Goal: Task Accomplishment & Management: Use online tool/utility

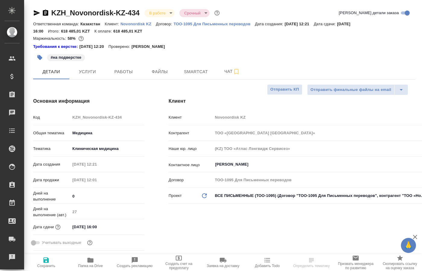
select select "RU"
type input "Matveeva Anastasia"
type input "Журавлев Денис"
drag, startPoint x: 129, startPoint y: 70, endPoint x: 133, endPoint y: 71, distance: 3.8
click at [133, 71] on span "Работы" at bounding box center [123, 72] width 29 height 8
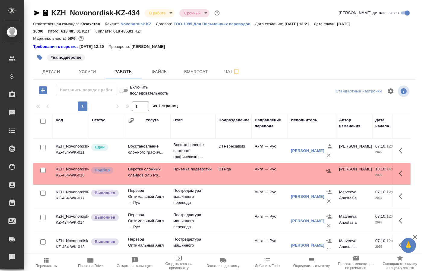
scroll to position [62, 0]
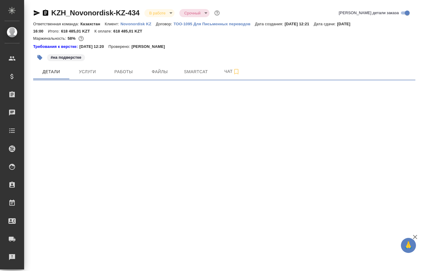
select select "RU"
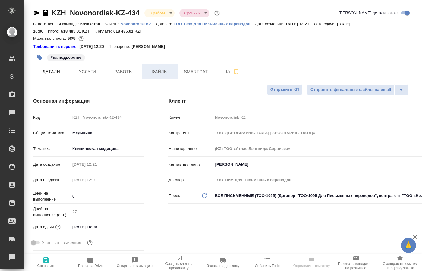
type textarea "x"
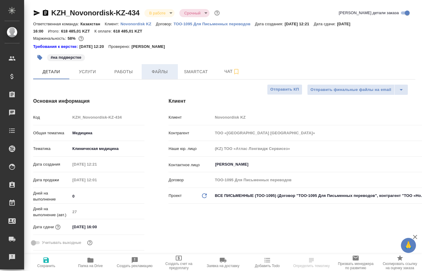
type textarea "x"
click at [125, 71] on span "Работы" at bounding box center [123, 72] width 29 height 8
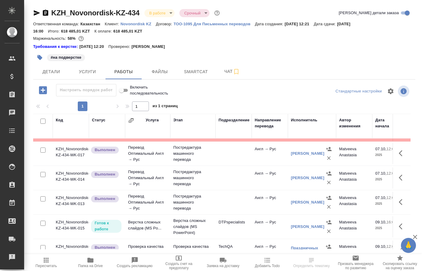
scroll to position [62, 0]
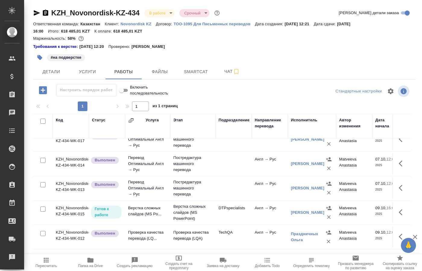
click at [198, 205] on p "Верстка сложных слайдов (MS PowerPoint)" at bounding box center [192, 213] width 39 height 18
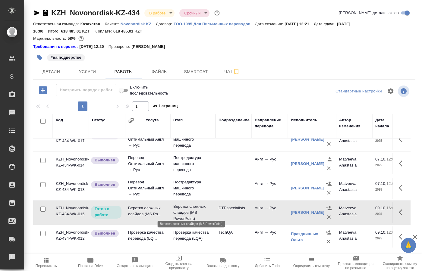
click at [198, 205] on p "Верстка сложных слайдов (MS PowerPoint)" at bounding box center [192, 213] width 39 height 18
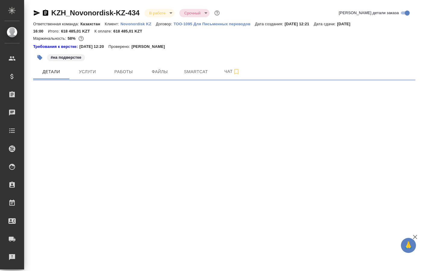
select select "RU"
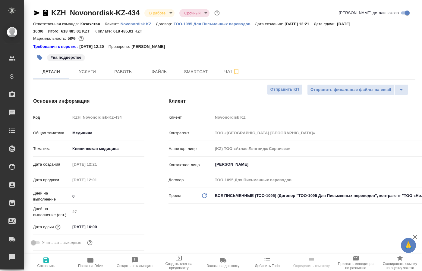
type textarea "x"
click at [127, 74] on span "Работы" at bounding box center [123, 72] width 29 height 8
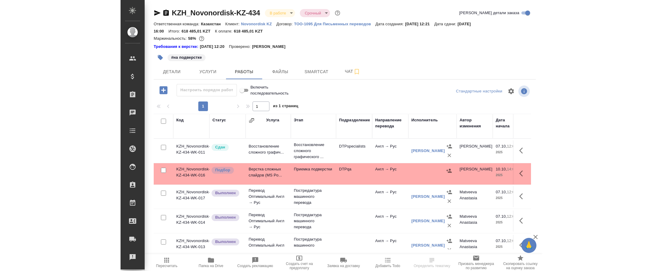
scroll to position [62, 0]
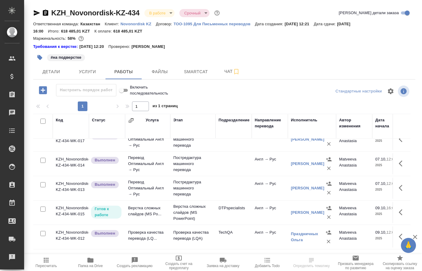
click at [131, 205] on td "Верстка сложных слайдов (MS Po..." at bounding box center [147, 212] width 45 height 21
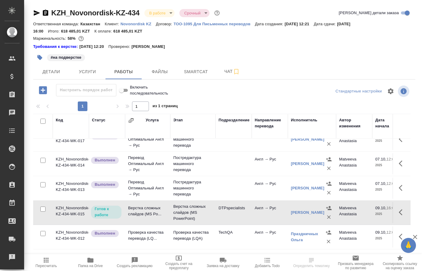
click at [131, 205] on td "Верстка сложных слайдов (MS Po..." at bounding box center [147, 212] width 45 height 21
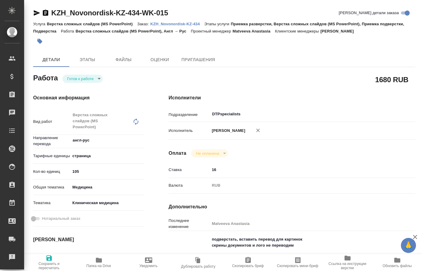
type textarea "x"
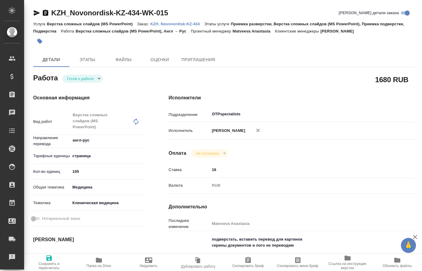
type textarea "x"
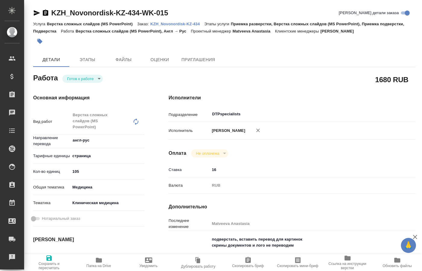
type textarea "x"
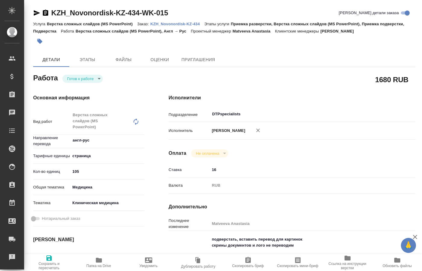
type textarea "x"
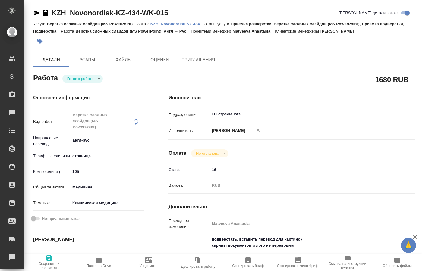
type textarea "x"
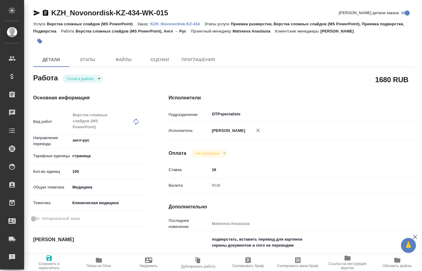
type textarea "x"
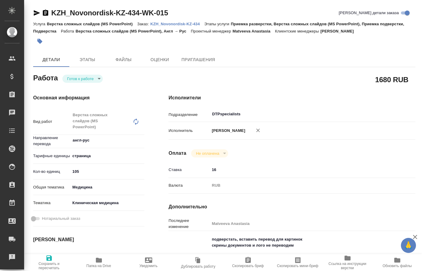
type textarea "x"
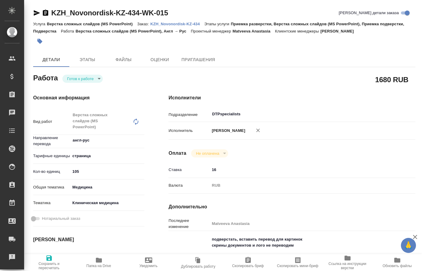
type textarea "x"
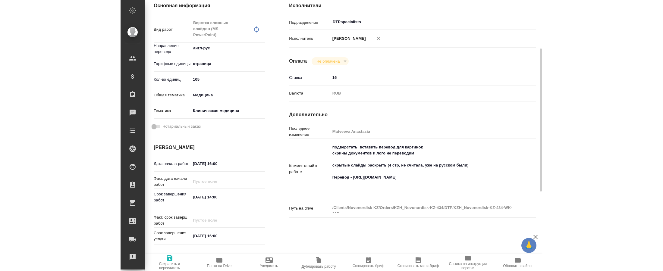
scroll to position [123, 0]
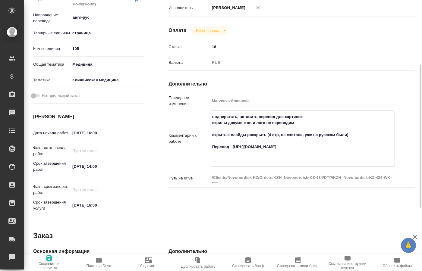
drag, startPoint x: 340, startPoint y: 146, endPoint x: 233, endPoint y: 145, distance: 106.4
click at [233, 145] on textarea "подверстать, вставить перевод для картинок скрины документов и лого не переводи…" at bounding box center [302, 138] width 184 height 52
type textarea "x"
click at [103, 260] on span "Папка на Drive" at bounding box center [98, 262] width 42 height 11
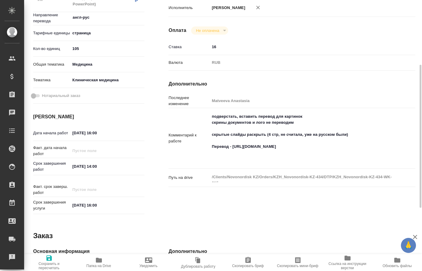
click at [98, 262] on icon "button" at bounding box center [99, 260] width 6 height 5
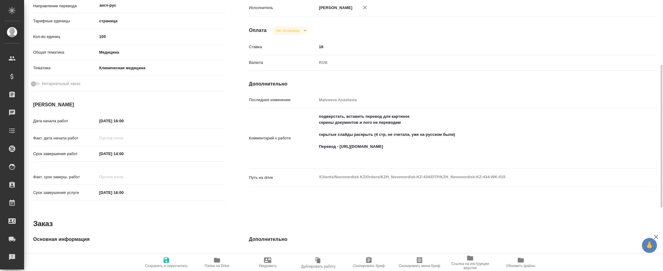
type textarea "x"
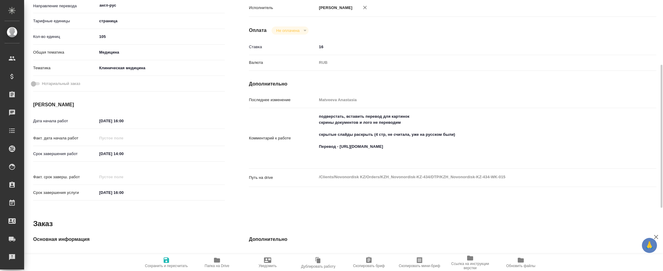
type textarea "x"
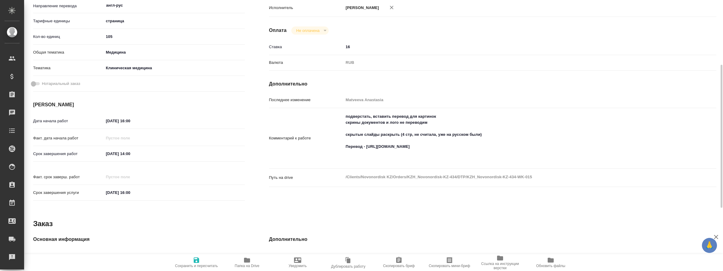
type textarea "x"
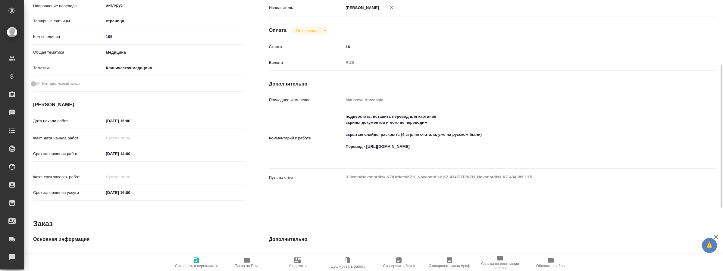
type textarea "x"
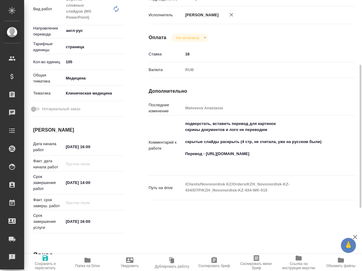
type textarea "x"
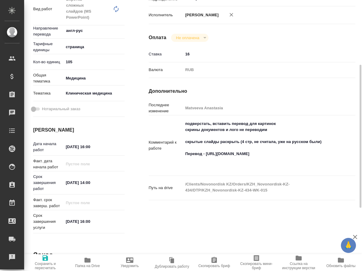
type textarea "x"
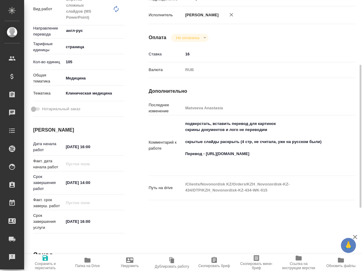
type textarea "x"
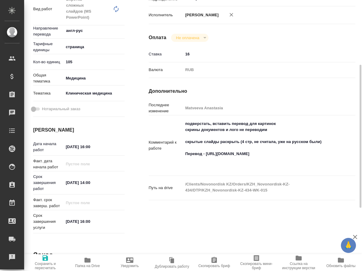
type textarea "x"
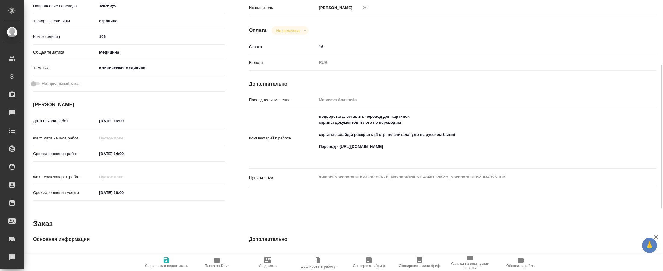
type textarea "x"
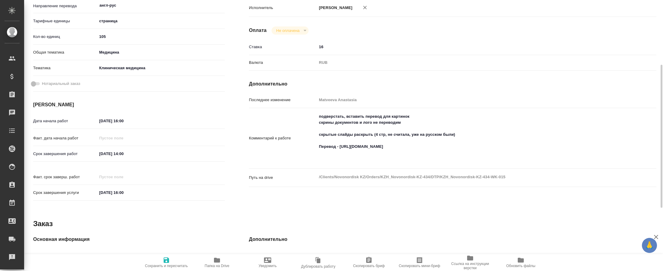
type textarea "x"
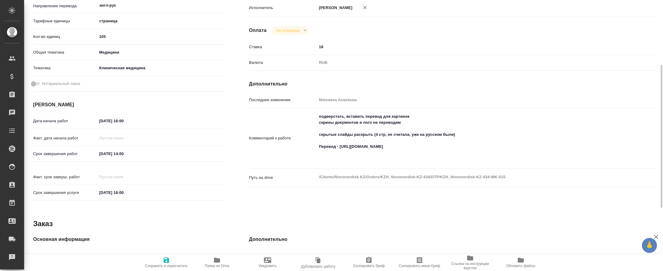
type textarea "x"
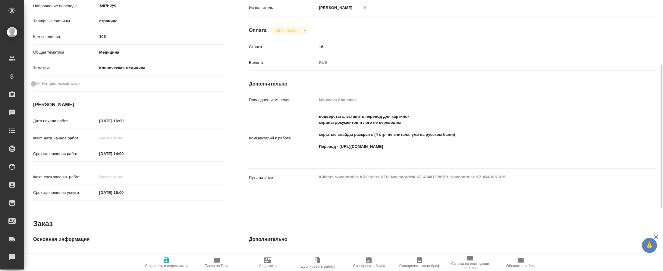
type textarea "x"
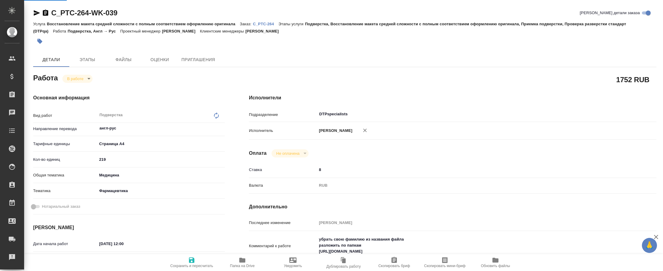
type textarea "x"
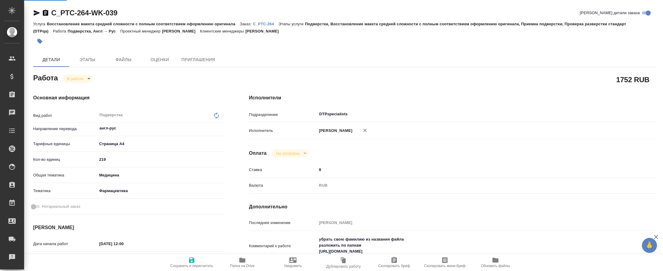
type textarea "x"
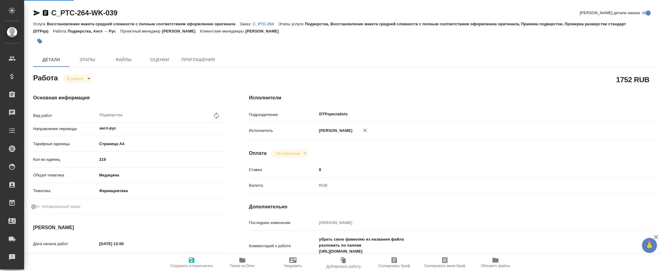
type textarea "x"
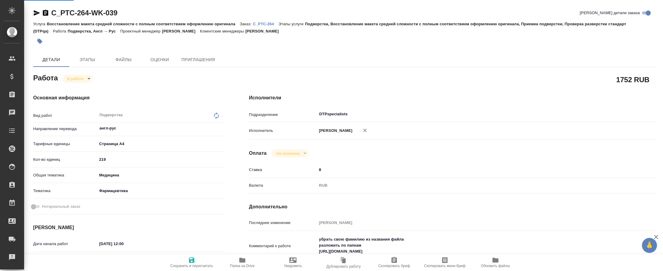
type textarea "x"
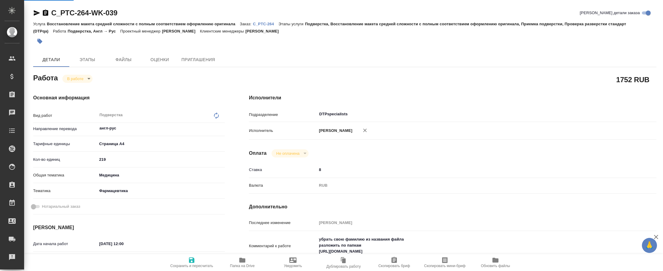
click at [120, 60] on span "Файлы" at bounding box center [123, 60] width 29 height 8
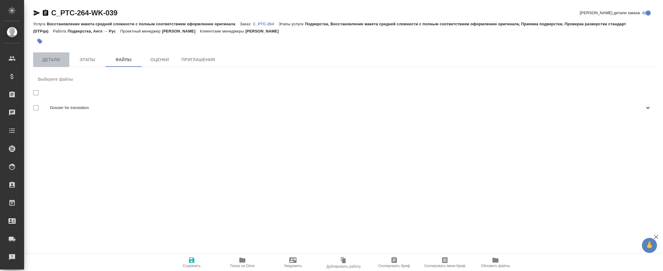
click at [46, 60] on span "Детали" at bounding box center [51, 60] width 29 height 8
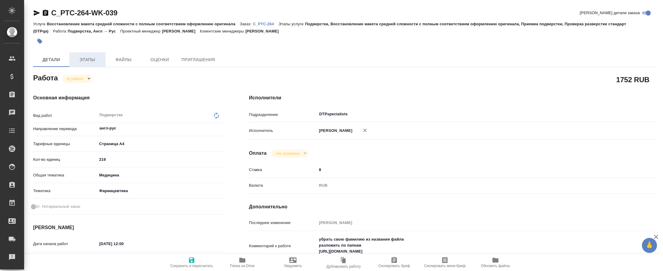
type textarea "x"
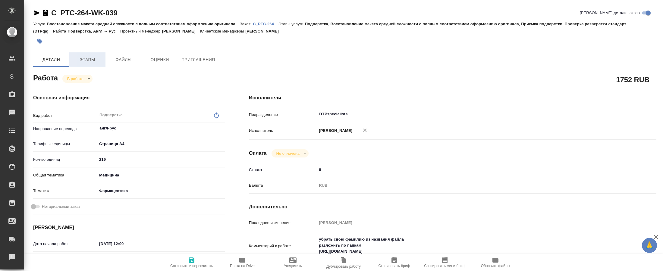
type textarea "x"
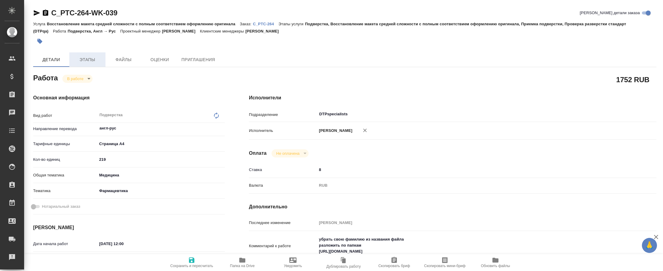
type textarea "x"
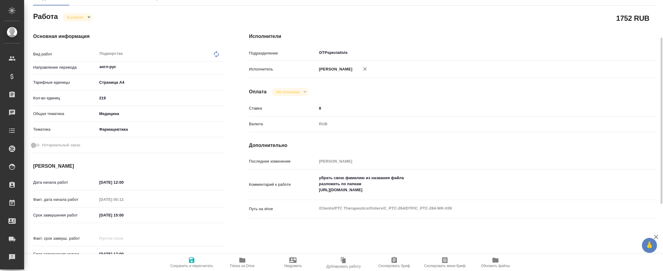
scroll to position [154, 0]
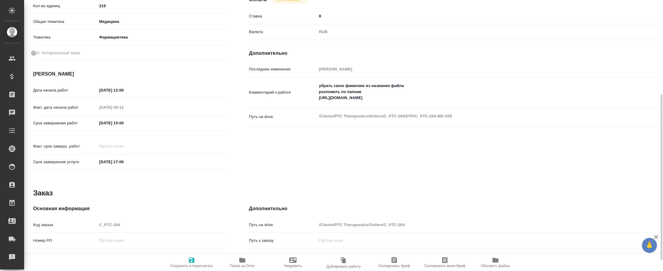
click at [244, 267] on span "Папка на Drive" at bounding box center [242, 266] width 25 height 4
